Goal: Obtain resource: Download file/media

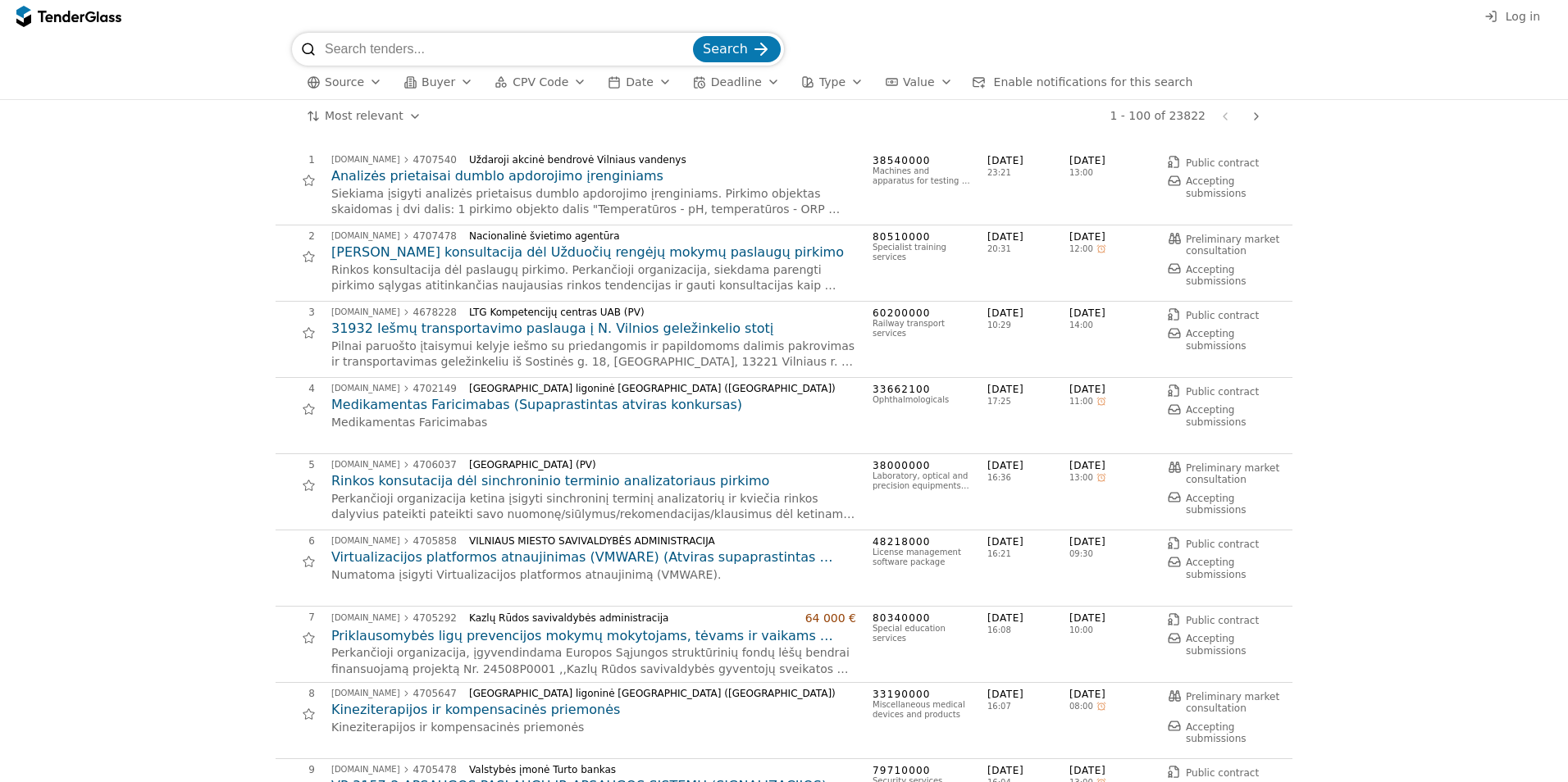
click at [579, 255] on h2 "[PERSON_NAME] konsultacija dėl Užduočių rengėjų mokymų paslaugų pirkimo" at bounding box center [593, 252] width 524 height 18
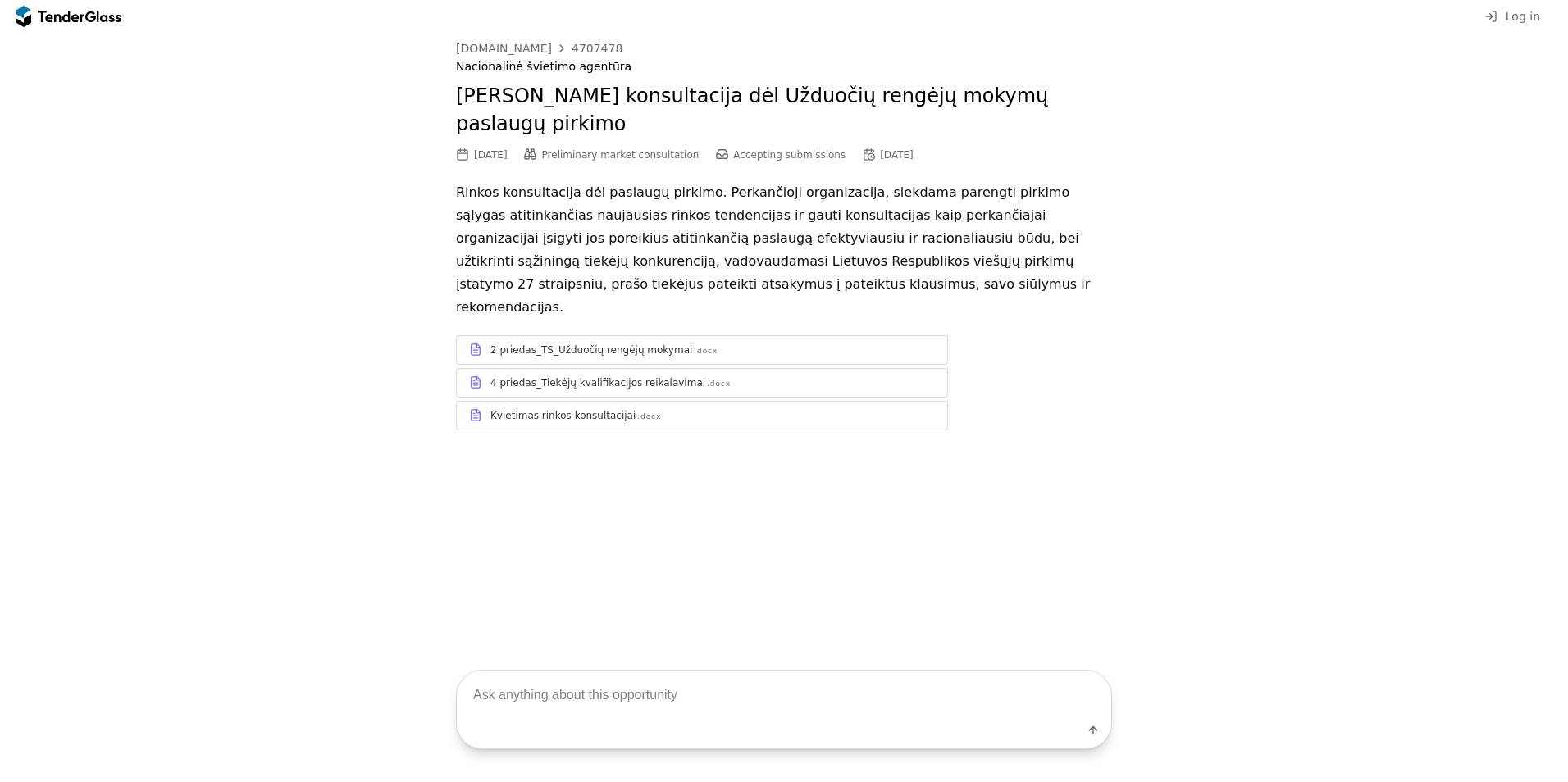
click at [576, 344] on div "2 priedas_TS_Užduočių rengėjų mokymai" at bounding box center [591, 350] width 201 height 13
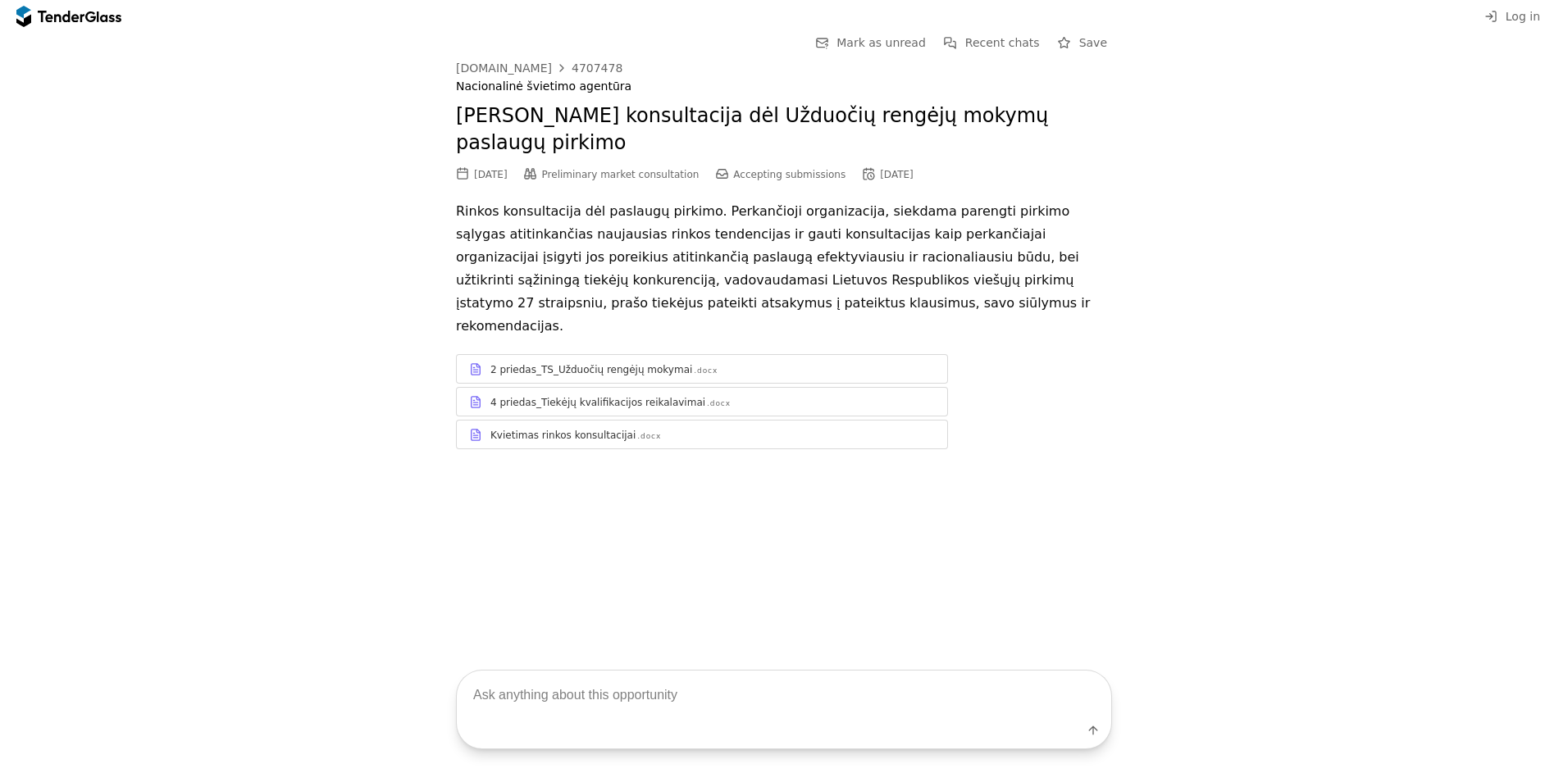
click at [594, 363] on div "2 priedas_TS_Užduočių rengėjų mokymai" at bounding box center [591, 369] width 201 height 13
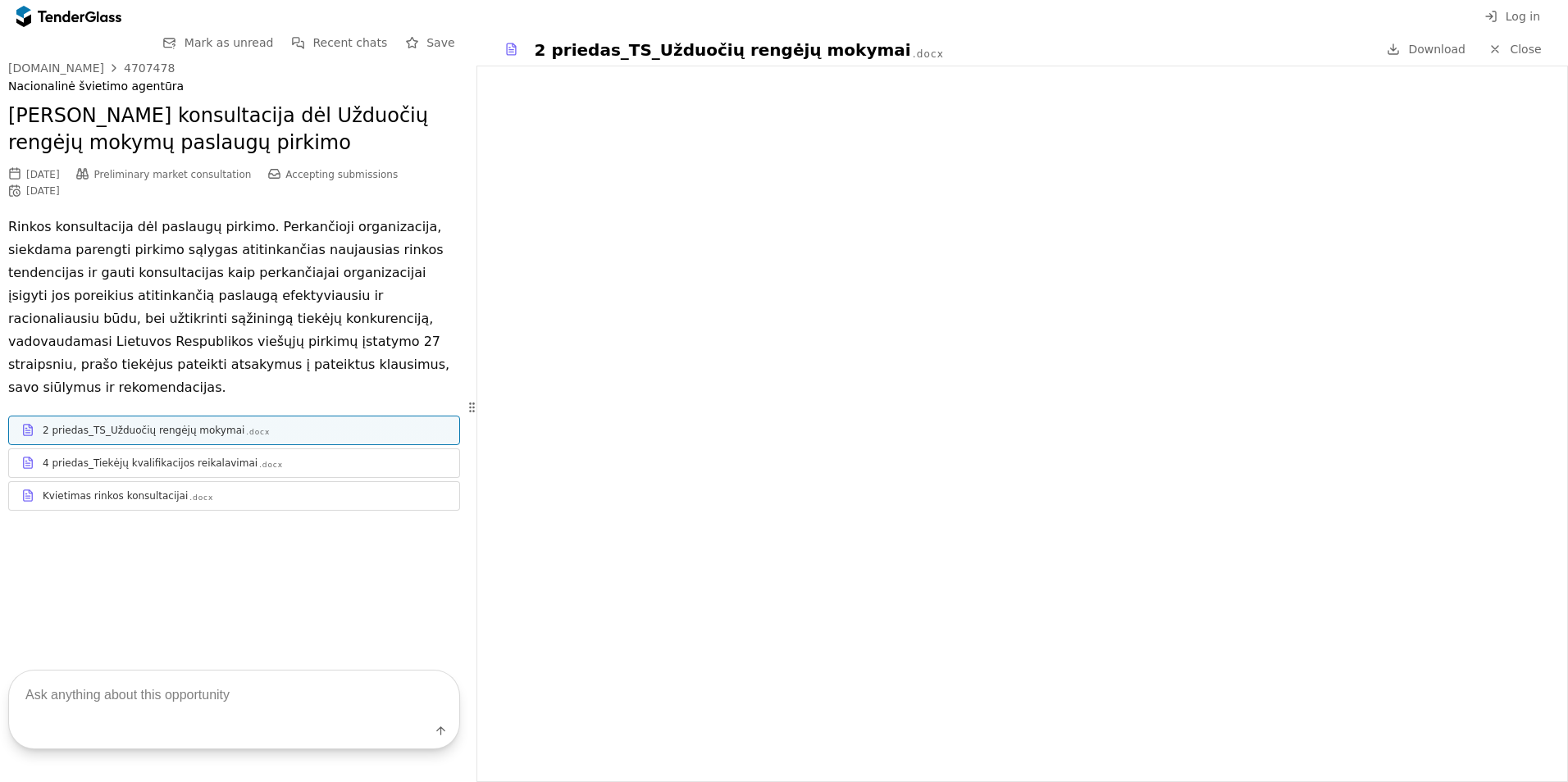
click at [184, 456] on div "4 priedas_Tiekėjų kvalifikacijos reikalavimai" at bounding box center [150, 463] width 215 height 13
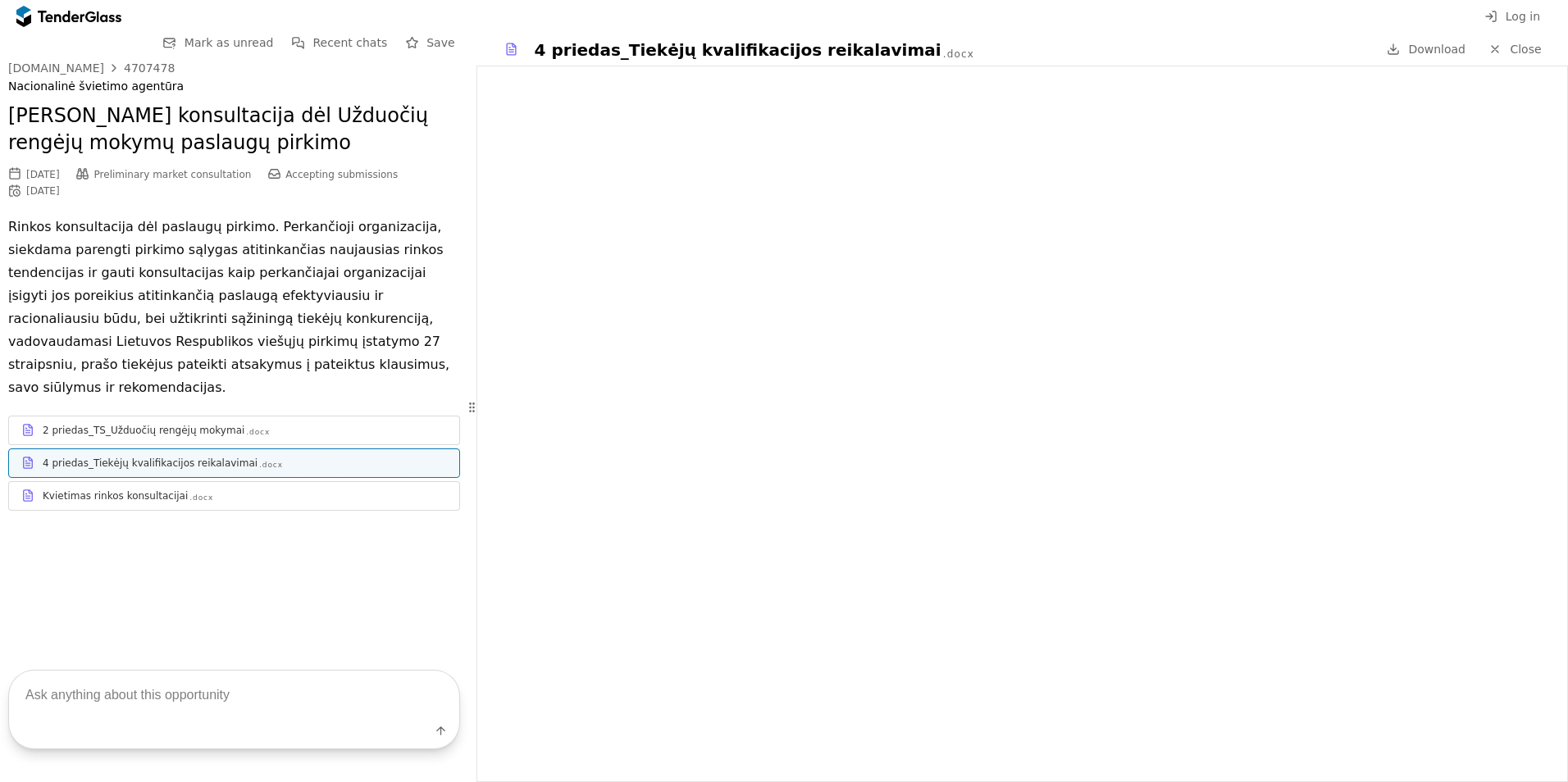
click at [168, 489] on div "Kvietimas rinkos konsultacijai" at bounding box center [115, 495] width 145 height 13
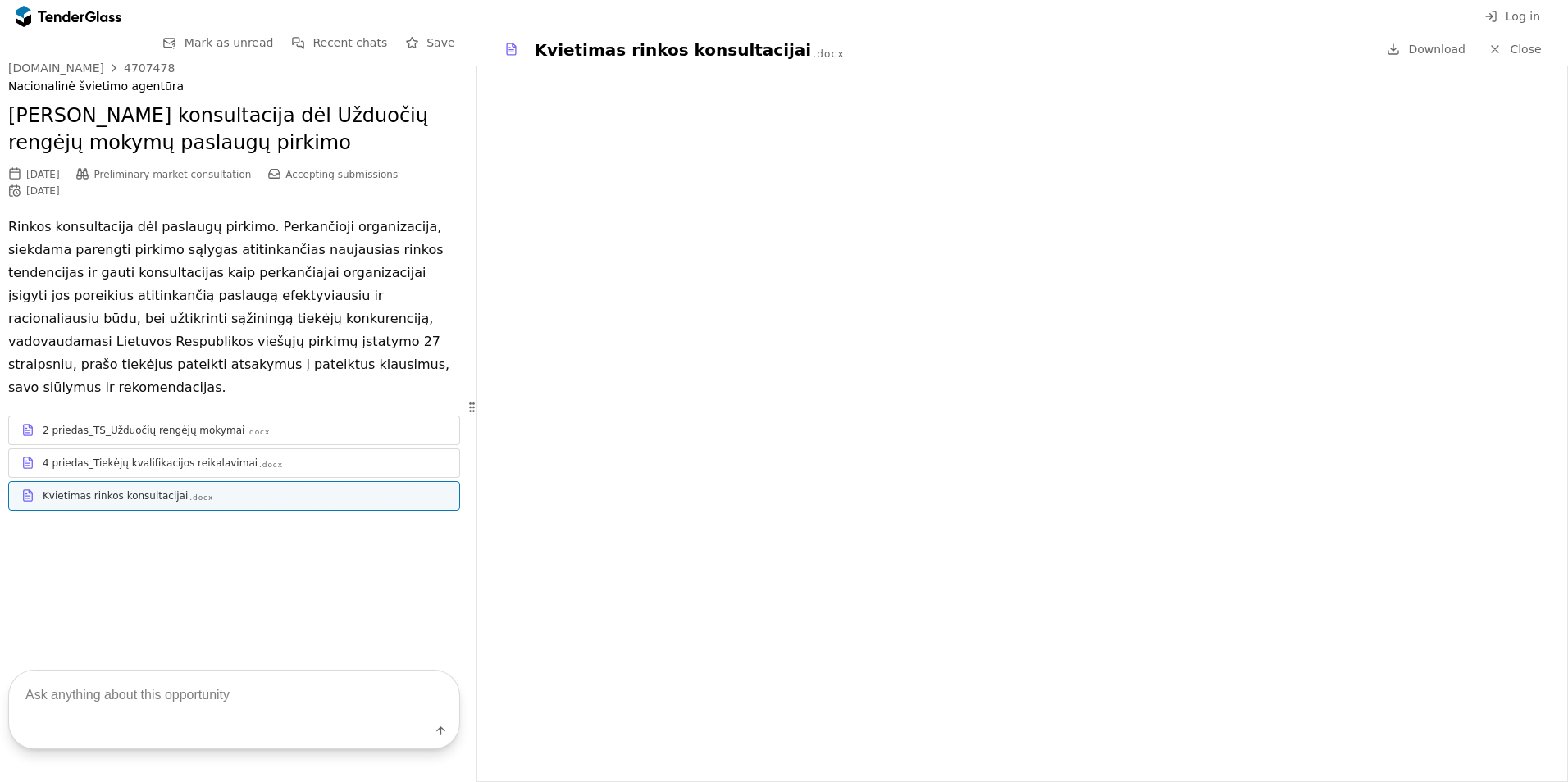
click at [244, 453] on div "4 priedas_Tiekėjų kvalifikacijos reikalavimai .docx" at bounding box center [234, 463] width 450 height 21
